Goal: Information Seeking & Learning: Check status

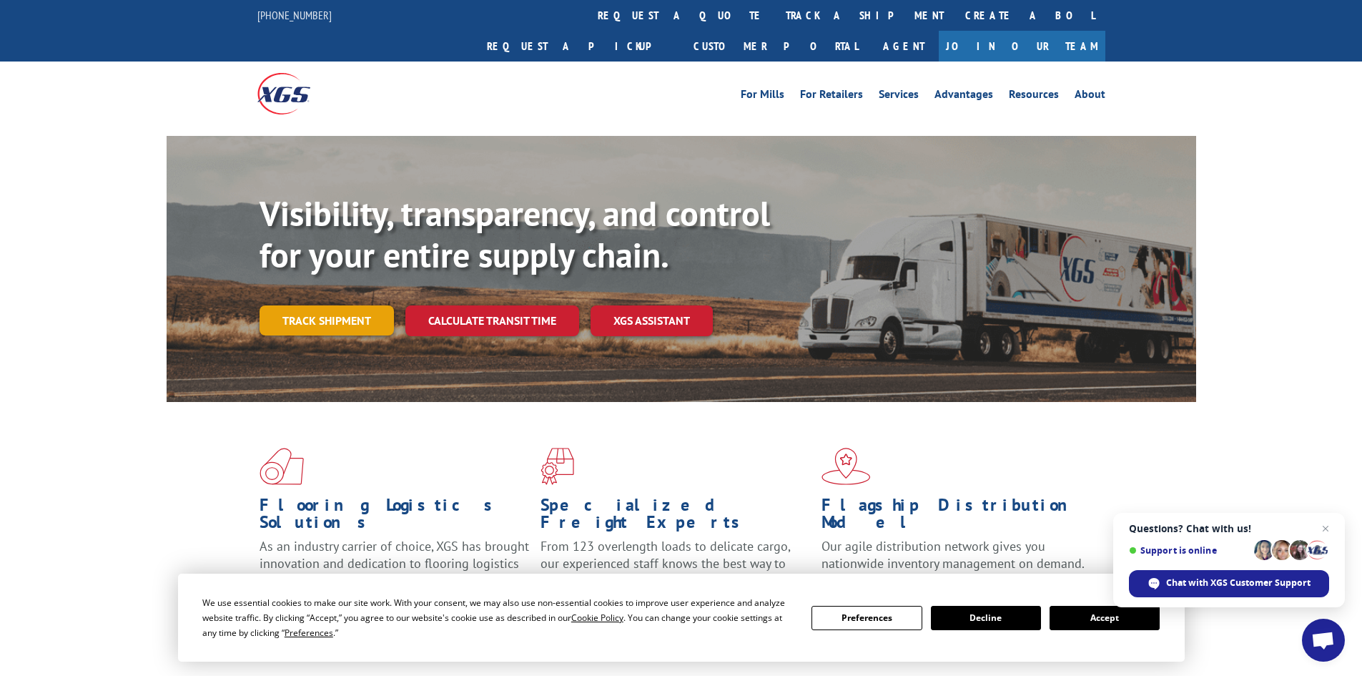
click at [301, 305] on link "Track shipment" at bounding box center [327, 320] width 134 height 30
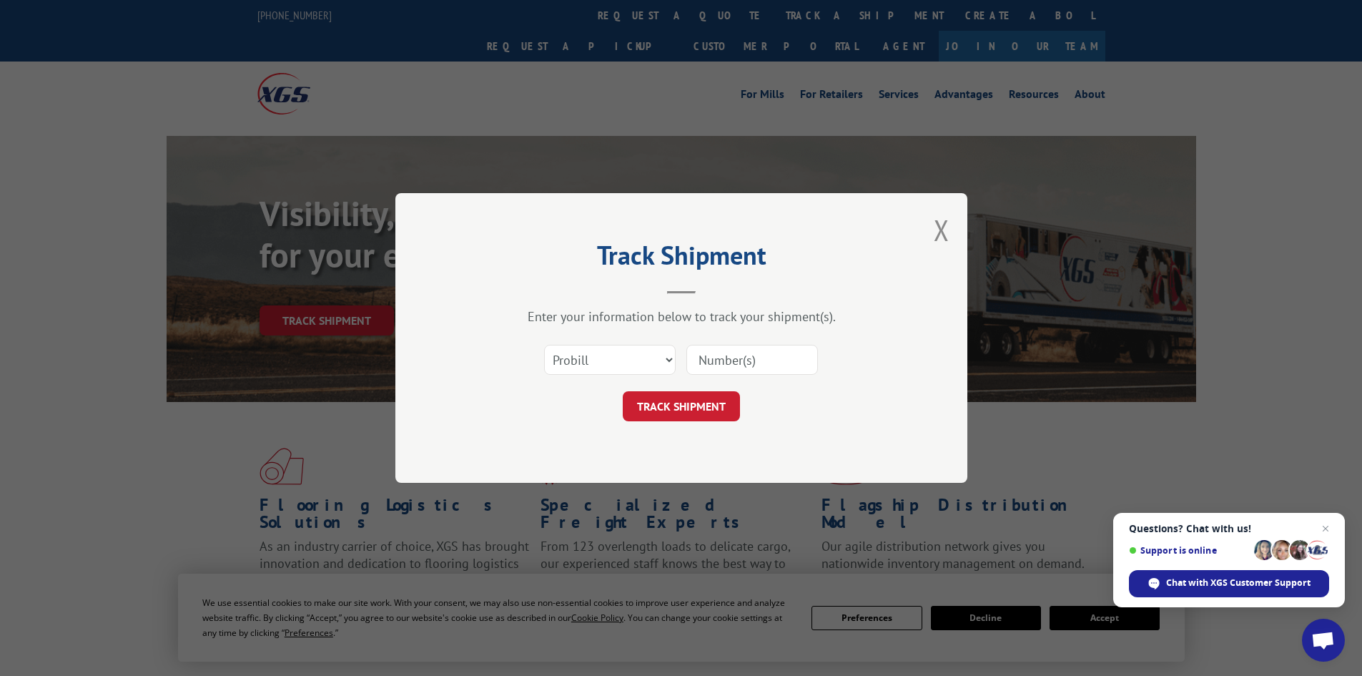
paste input "2864782"
type input "2864782"
click at [628, 358] on select "Select category... Probill BOL PO" at bounding box center [610, 360] width 132 height 30
select select "bol"
click at [544, 345] on select "Select category... Probill BOL PO" at bounding box center [610, 360] width 132 height 30
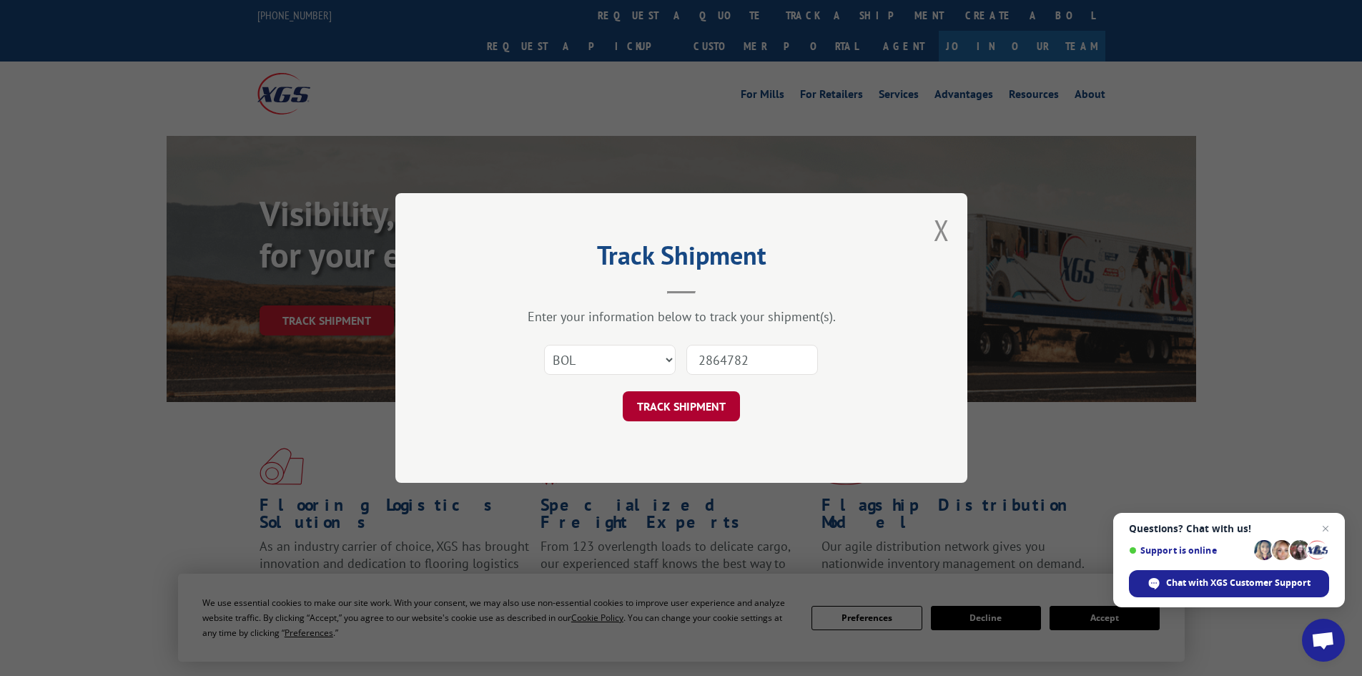
click at [680, 405] on button "TRACK SHIPMENT" at bounding box center [681, 406] width 117 height 30
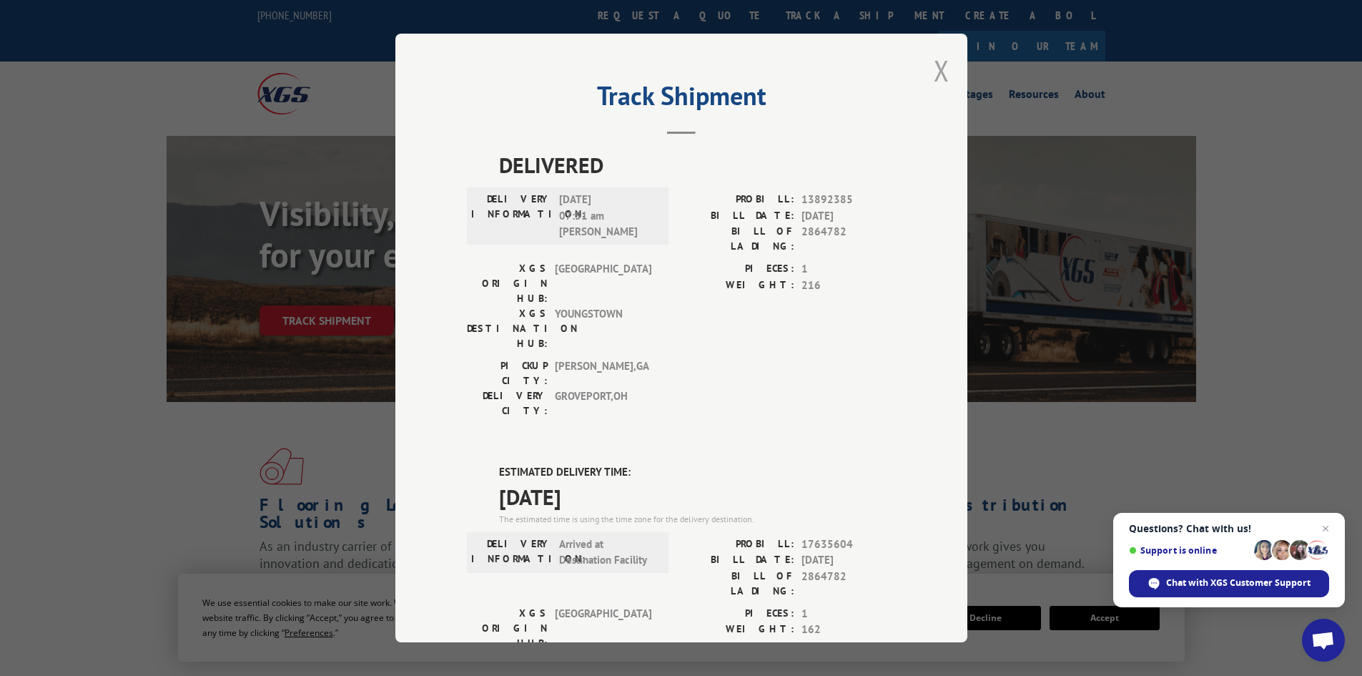
click at [935, 74] on button "Close modal" at bounding box center [942, 70] width 16 height 38
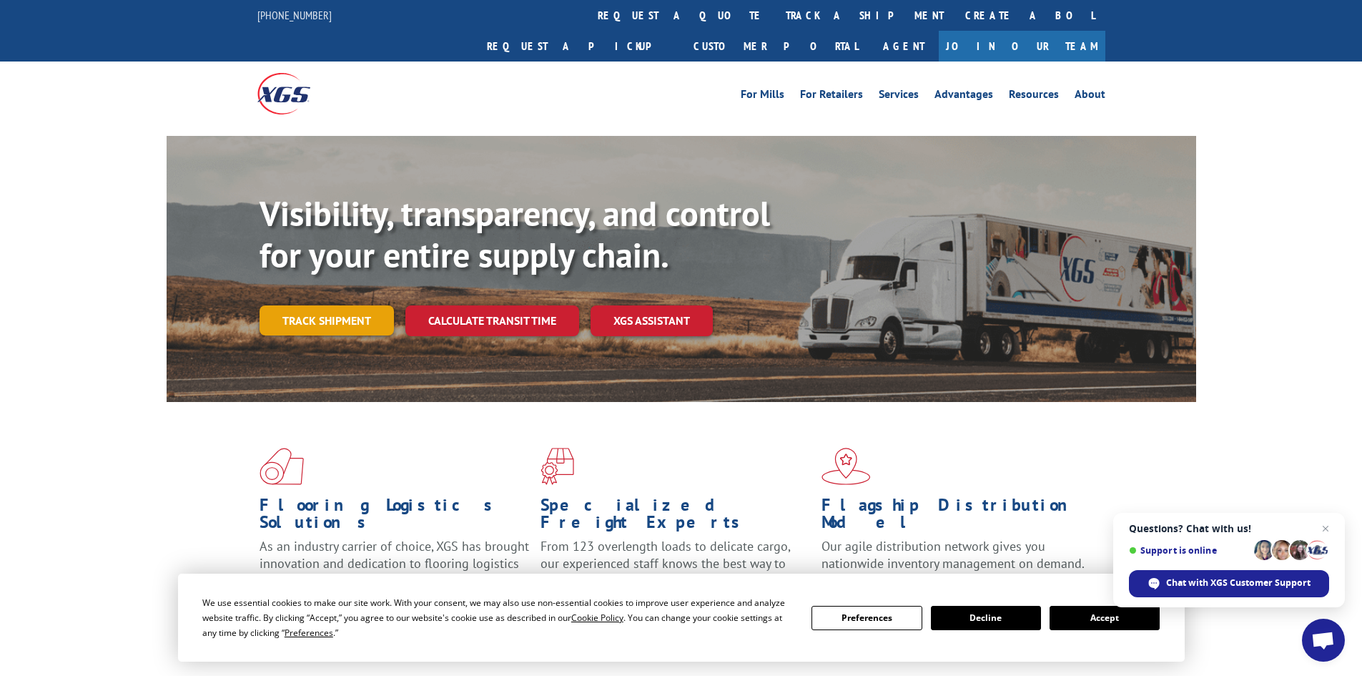
click at [333, 305] on link "Track shipment" at bounding box center [327, 320] width 134 height 30
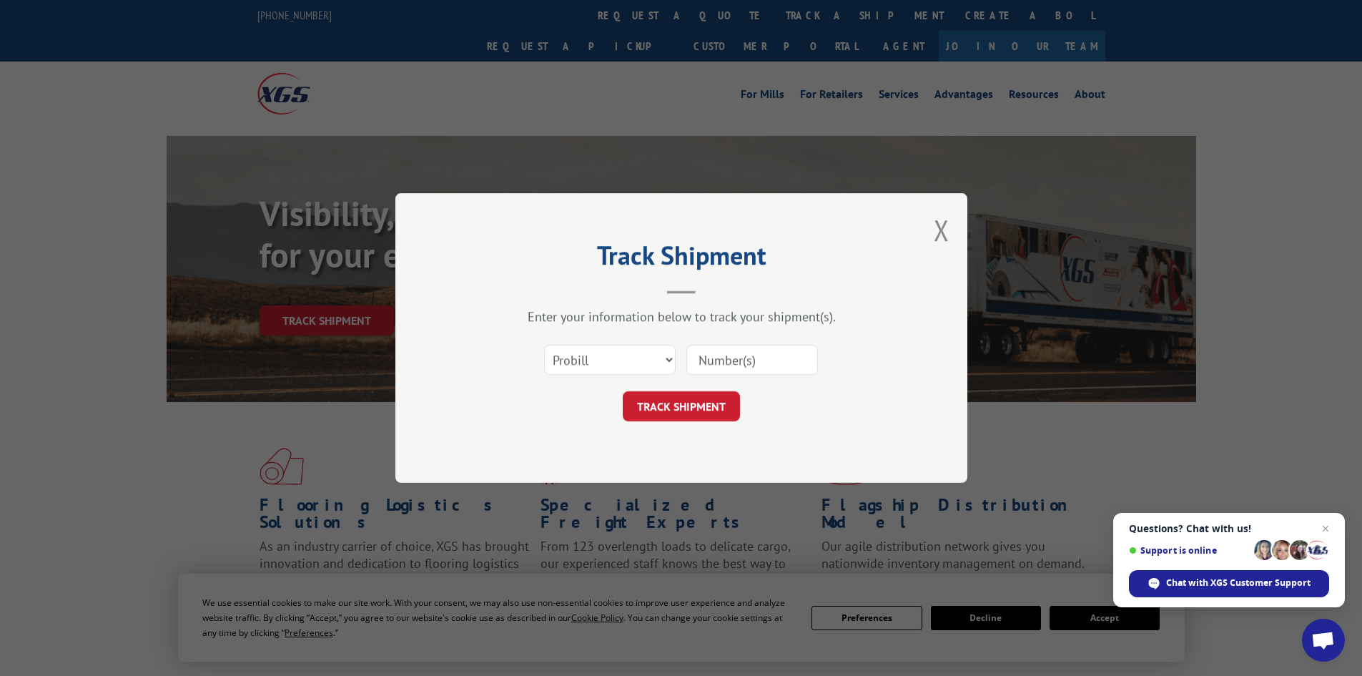
click at [753, 359] on input at bounding box center [753, 360] width 132 height 30
type input "2868100"
click at [589, 367] on select "Select category... Probill BOL PO" at bounding box center [610, 360] width 132 height 30
select select "bol"
click at [544, 345] on select "Select category... Probill BOL PO" at bounding box center [610, 360] width 132 height 30
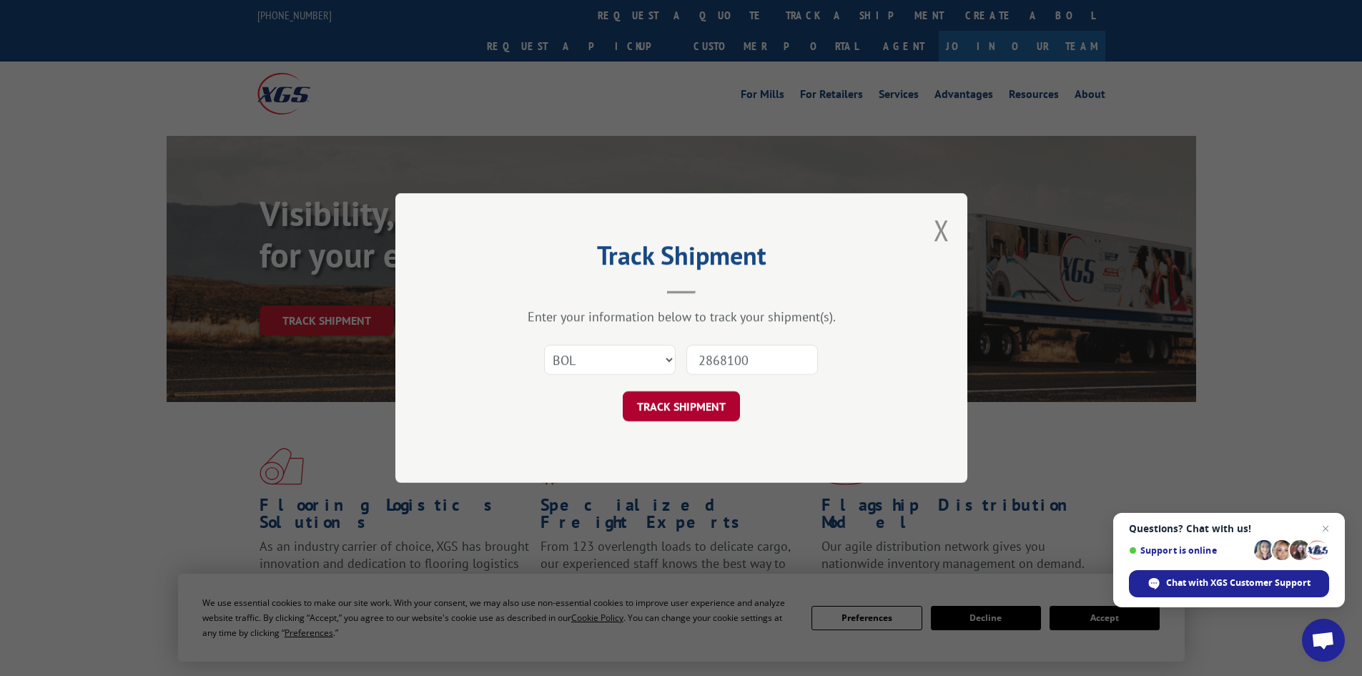
click at [657, 407] on button "TRACK SHIPMENT" at bounding box center [681, 406] width 117 height 30
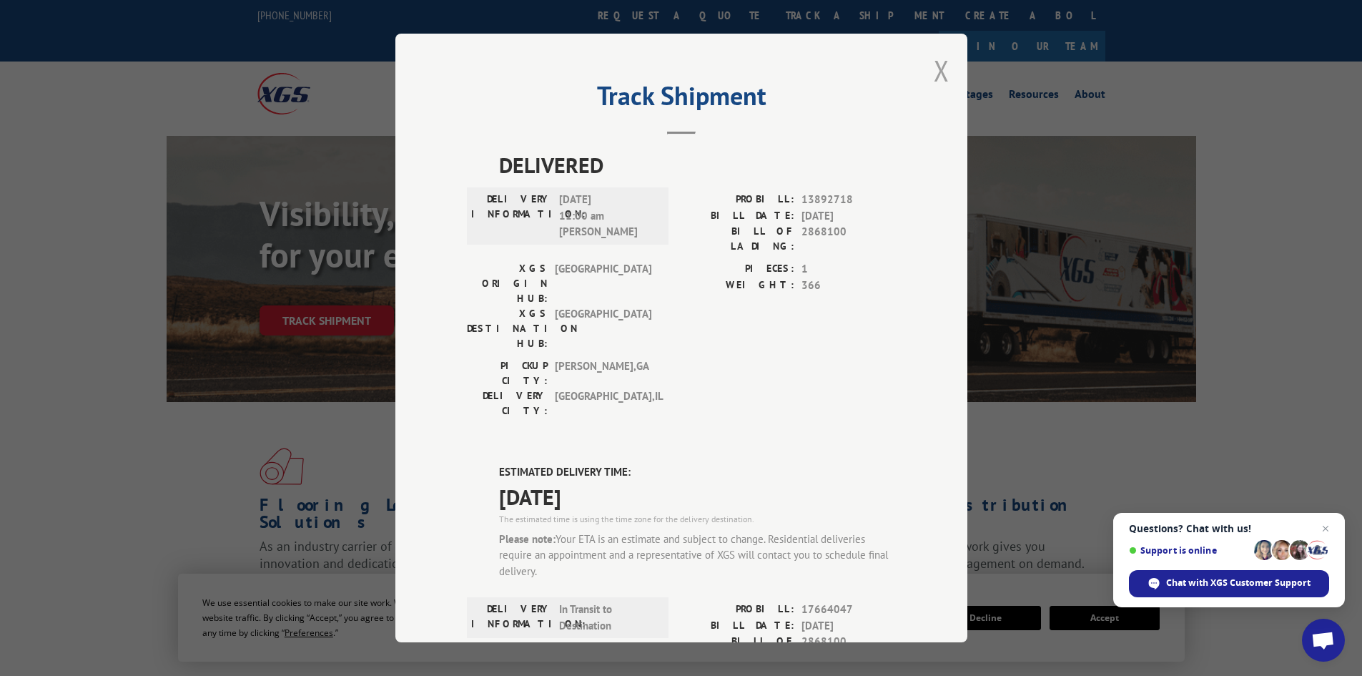
drag, startPoint x: 935, startPoint y: 68, endPoint x: 924, endPoint y: 95, distance: 29.5
click at [935, 69] on button "Close modal" at bounding box center [942, 70] width 16 height 38
